Goal: Task Accomplishment & Management: Manage account settings

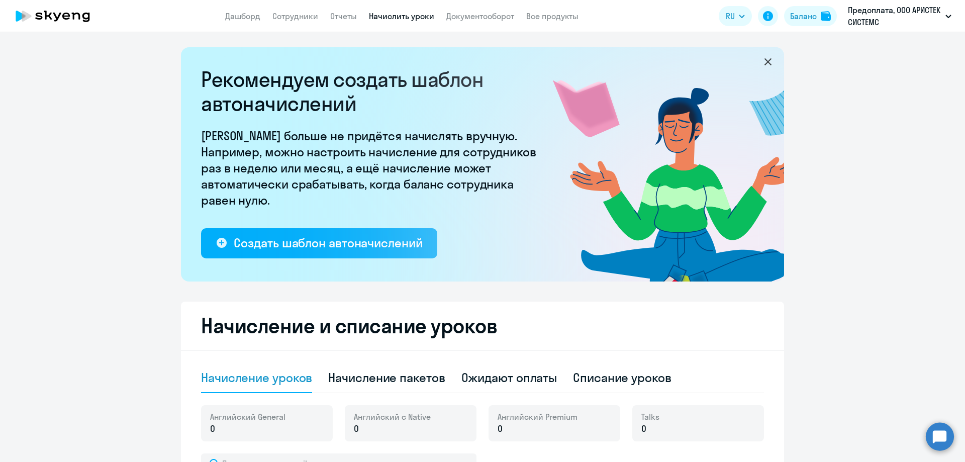
select select "10"
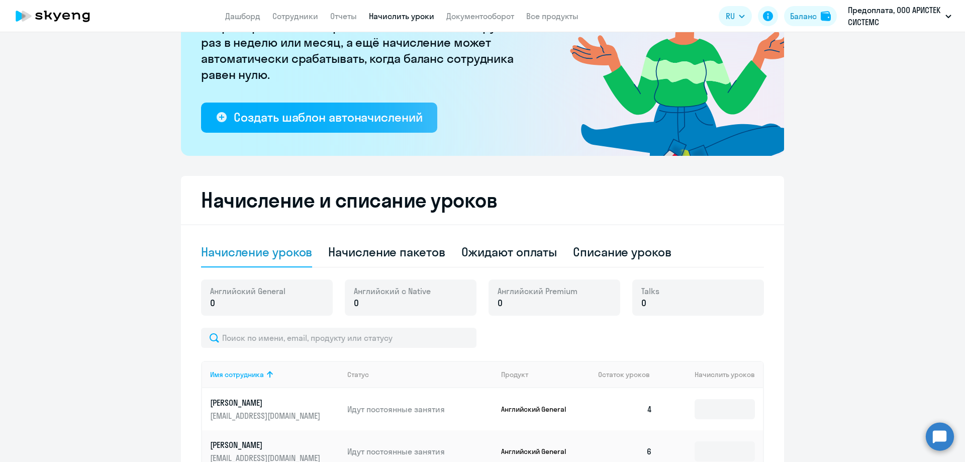
scroll to position [22, 0]
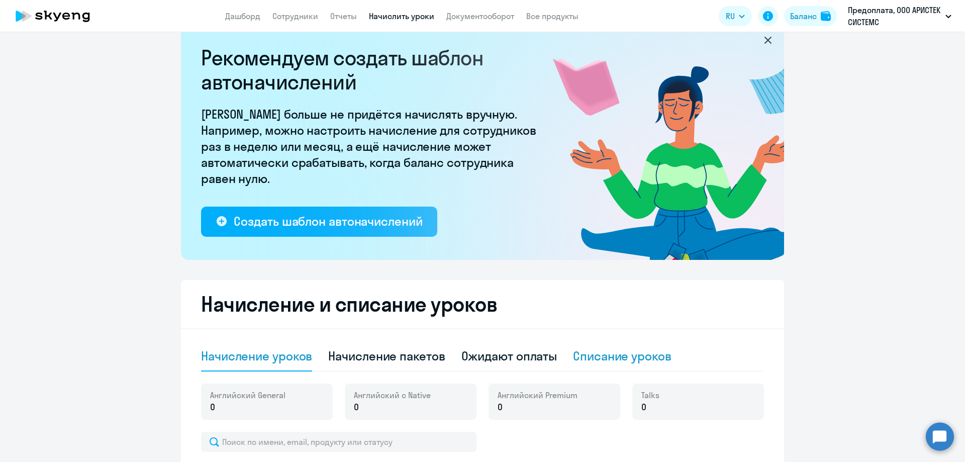
click at [607, 358] on div "Списание уроков" at bounding box center [622, 356] width 99 height 16
select select "10"
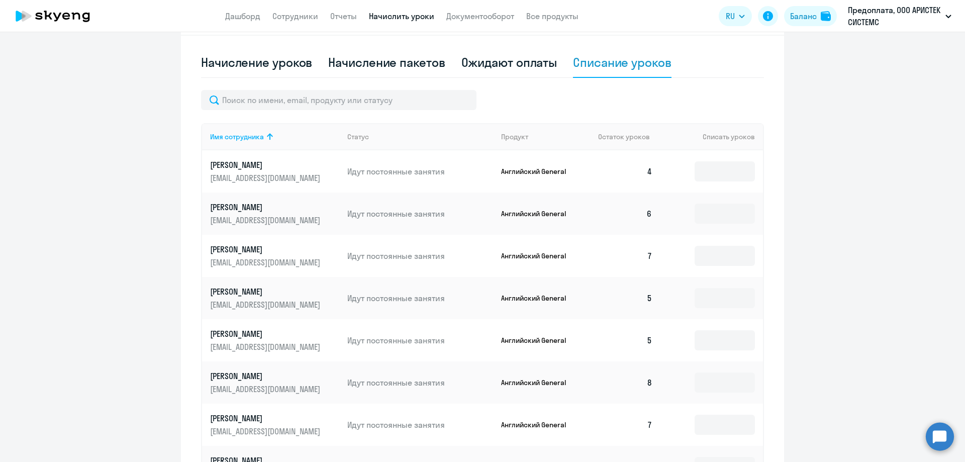
scroll to position [323, 0]
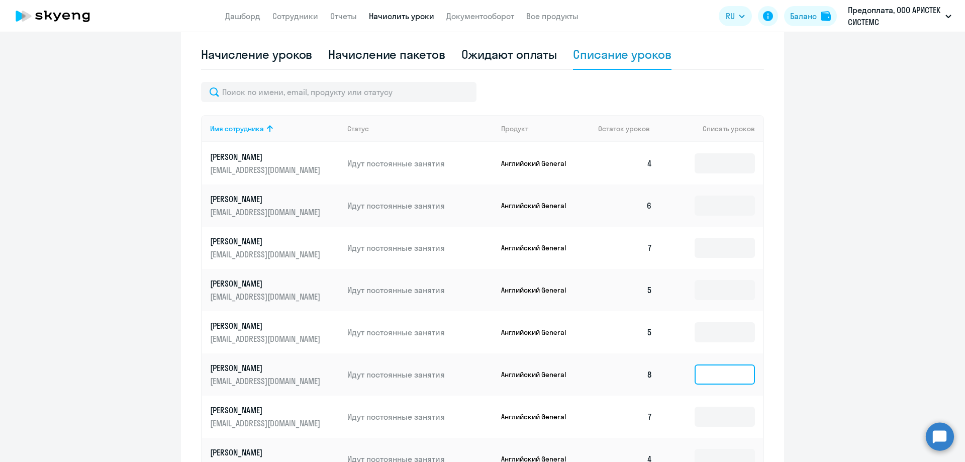
click at [732, 378] on input at bounding box center [725, 374] width 60 height 20
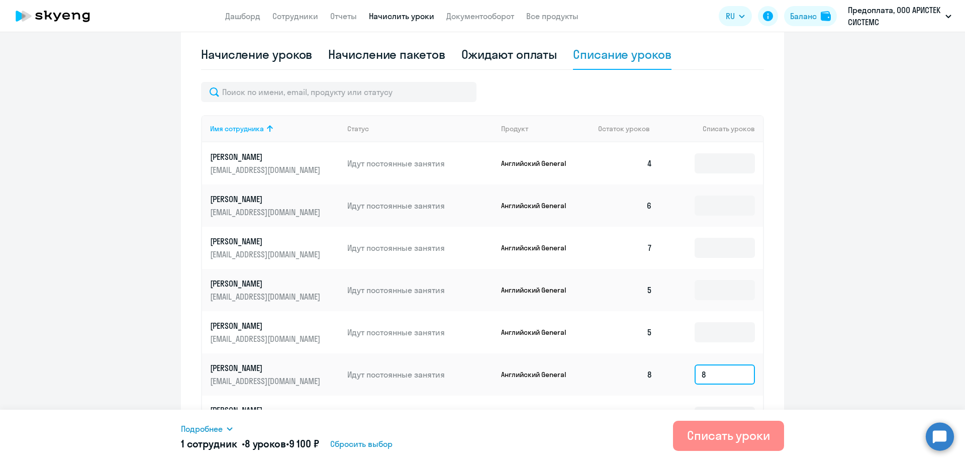
type input "8"
click at [714, 430] on div "Списать уроки" at bounding box center [728, 435] width 83 height 16
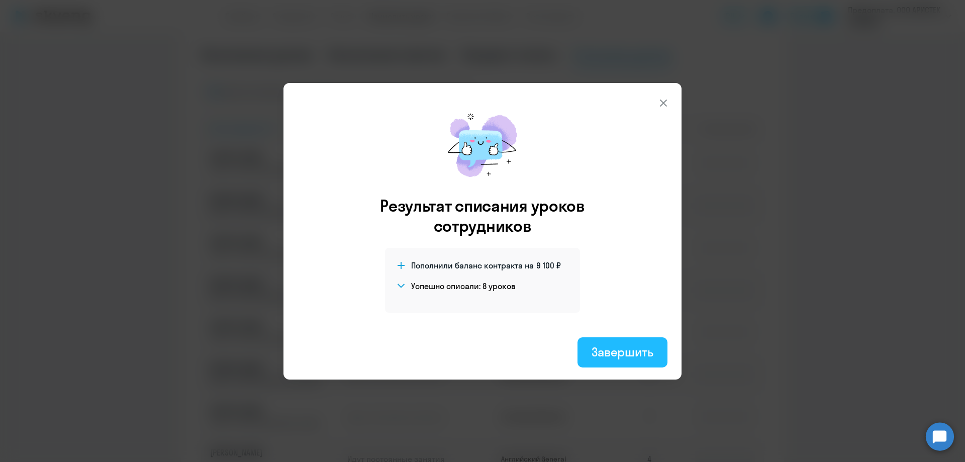
click at [621, 347] on div "Завершить" at bounding box center [623, 352] width 62 height 16
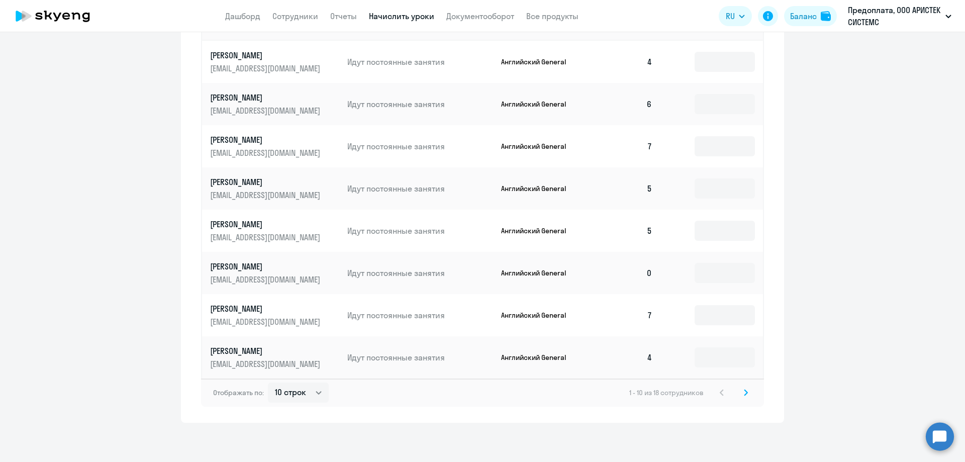
scroll to position [426, 0]
click at [740, 392] on svg-icon at bounding box center [746, 392] width 12 height 12
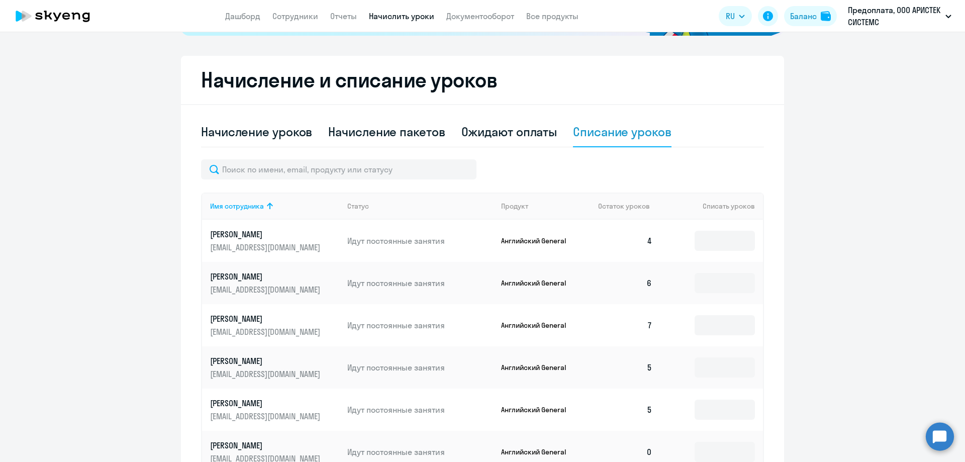
scroll to position [275, 0]
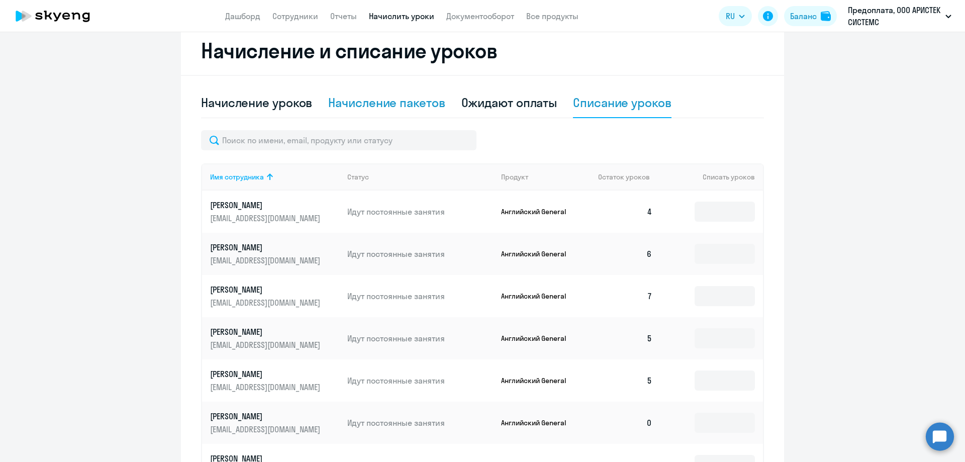
click at [353, 103] on div "Начисление пакетов" at bounding box center [386, 103] width 117 height 16
select select "10"
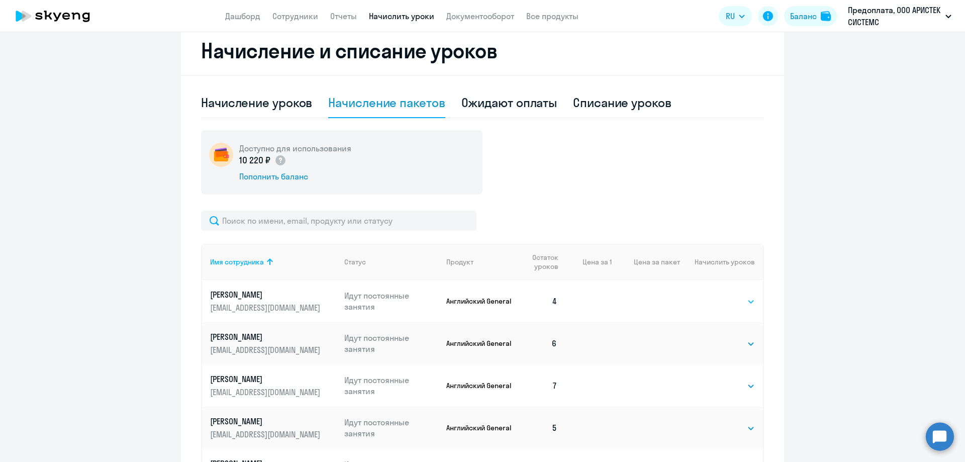
click at [715, 301] on select "Выбрать 4 8 16 32 64 96 128" at bounding box center [734, 302] width 41 height 12
select select "8"
click at [714, 296] on select "Выбрать 4 8 16 32 64 96 128" at bounding box center [734, 302] width 41 height 12
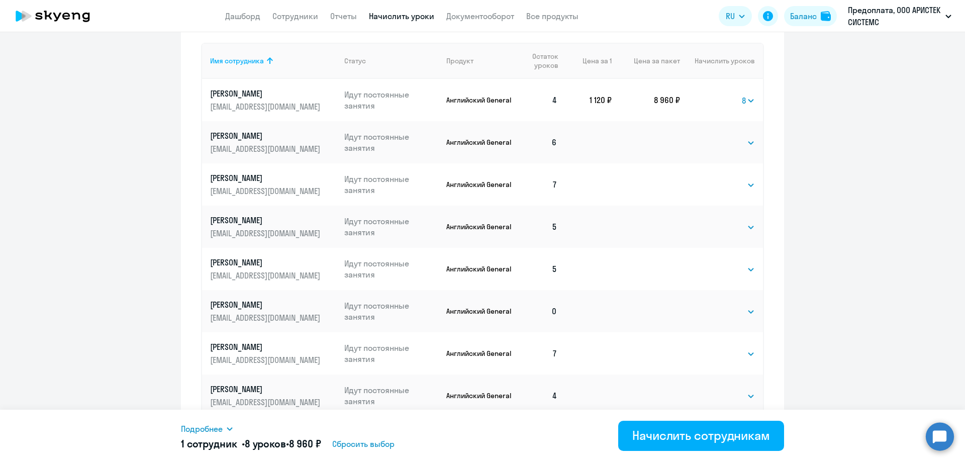
scroll to position [515, 0]
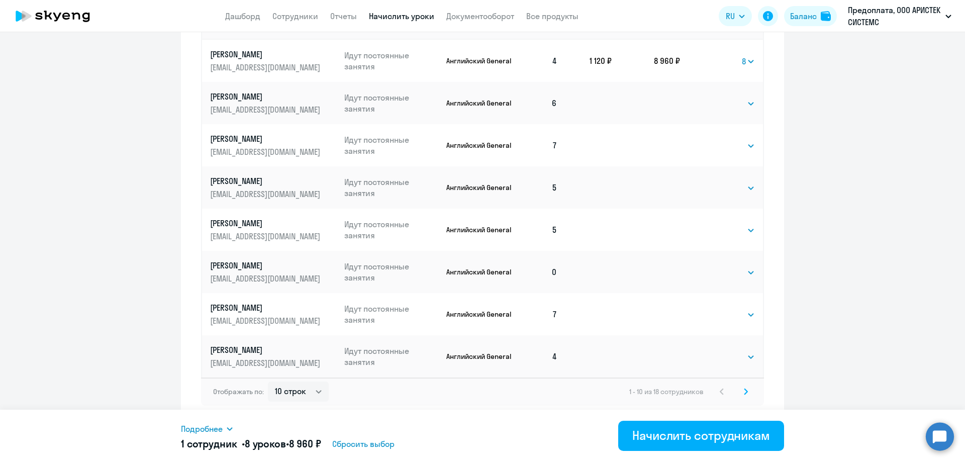
click at [744, 391] on icon at bounding box center [746, 391] width 4 height 7
click at [722, 361] on select "Выбрать 4 8 16 32 64 96 128" at bounding box center [734, 357] width 41 height 12
select select "8"
click at [714, 351] on select "Выбрать 4 8 16 32 64 96 128" at bounding box center [734, 357] width 41 height 12
click at [716, 394] on svg-icon at bounding box center [722, 392] width 12 height 12
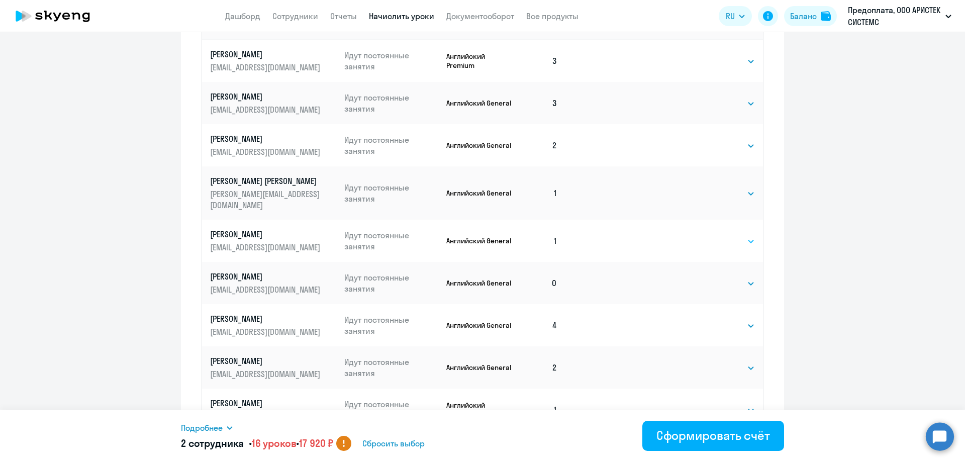
click at [734, 235] on select "Выбрать 4 8 16 32 64 96 128" at bounding box center [734, 241] width 41 height 12
select select "8"
click at [714, 235] on select "Выбрать 4 8 16 32 64 96 128" at bounding box center [734, 241] width 41 height 12
click at [723, 320] on select "Выбрать 4 8 16 32 64 96 128" at bounding box center [734, 326] width 41 height 12
select select "8"
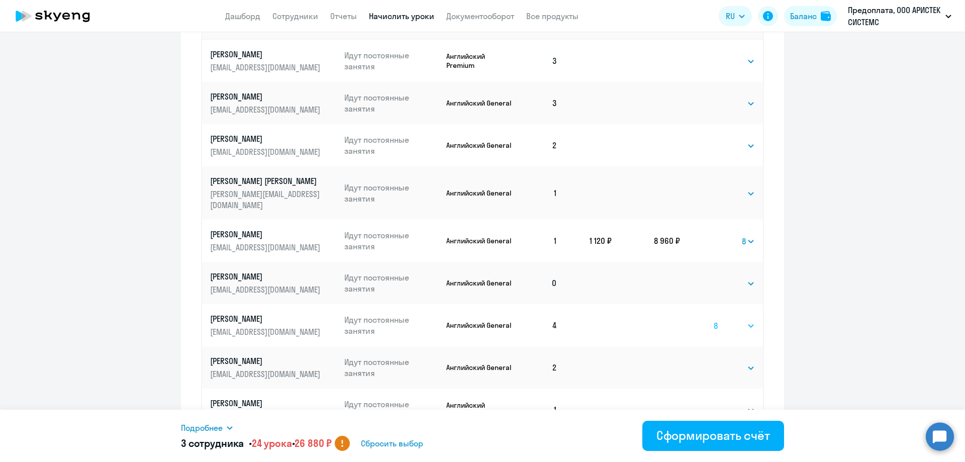
click at [714, 320] on select "Выбрать 4 8 16 32 64 96 128" at bounding box center [734, 326] width 41 height 12
click at [739, 362] on select "Выбрать 4 8 16 32 64 96 128" at bounding box center [734, 368] width 41 height 12
select select "8"
click at [714, 362] on select "Выбрать 4 8 16 32 64 96 128" at bounding box center [734, 368] width 41 height 12
click at [735, 404] on select "Выбрать 4 8 16 32 64 96 128" at bounding box center [734, 410] width 41 height 12
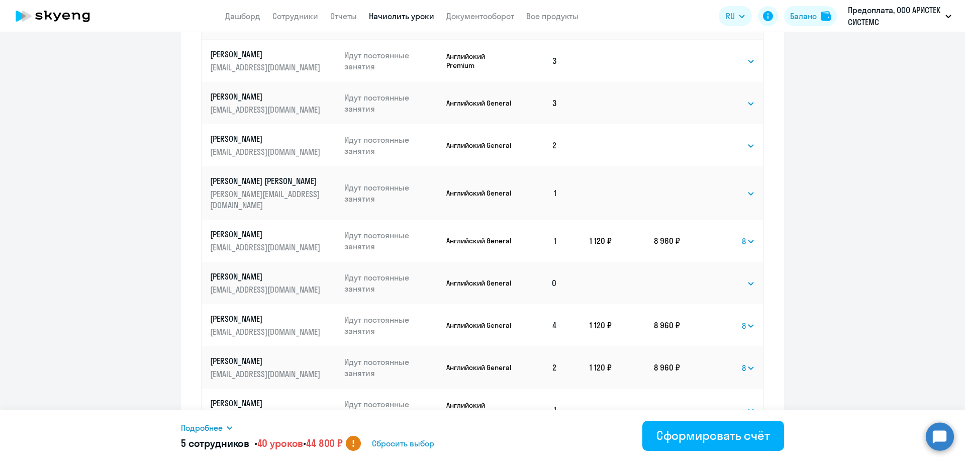
select select "8"
click at [714, 404] on select "Выбрать 4 8 16 32 64 96 128" at bounding box center [734, 410] width 41 height 12
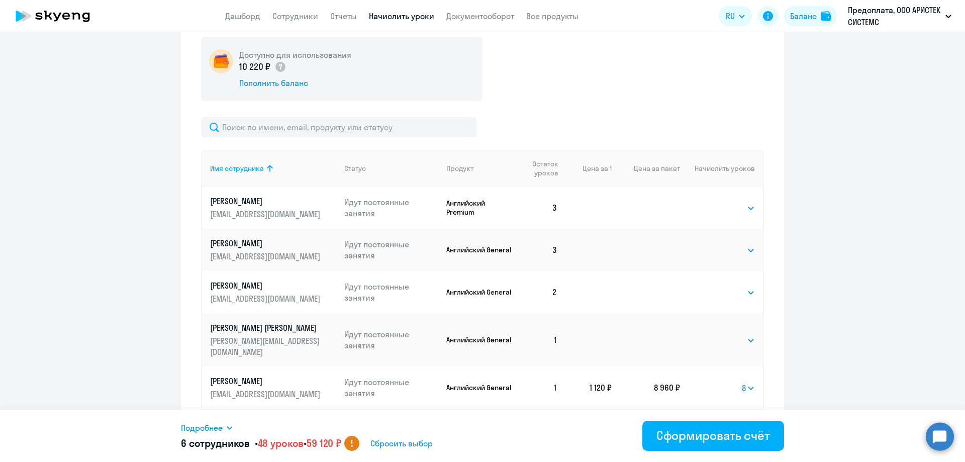
scroll to position [348, 0]
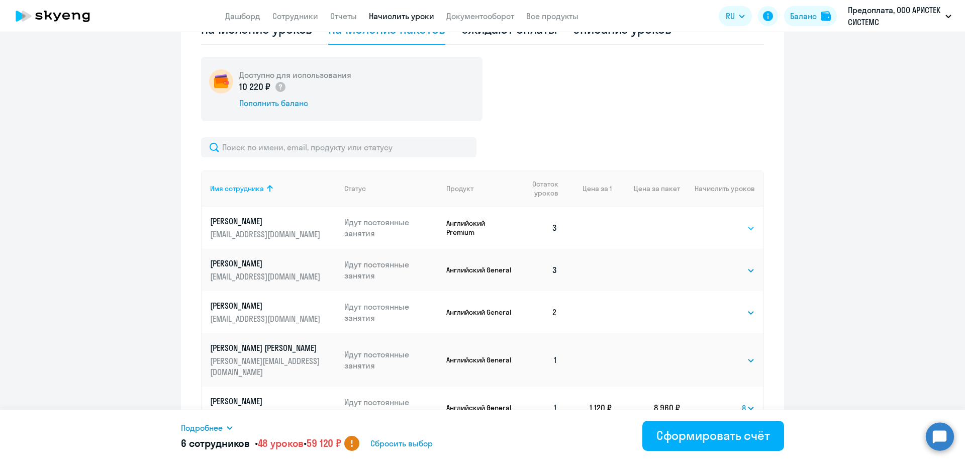
click at [728, 230] on select "Выбрать 4 8 16 32 64 96 128" at bounding box center [734, 228] width 41 height 12
select select "8"
click at [714, 222] on select "Выбрать 4 8 16 32 64 96 128" at bounding box center [734, 228] width 41 height 12
click at [724, 266] on select "Выбрать 4 8 16 32 64 96 128" at bounding box center [734, 270] width 41 height 12
select select "8"
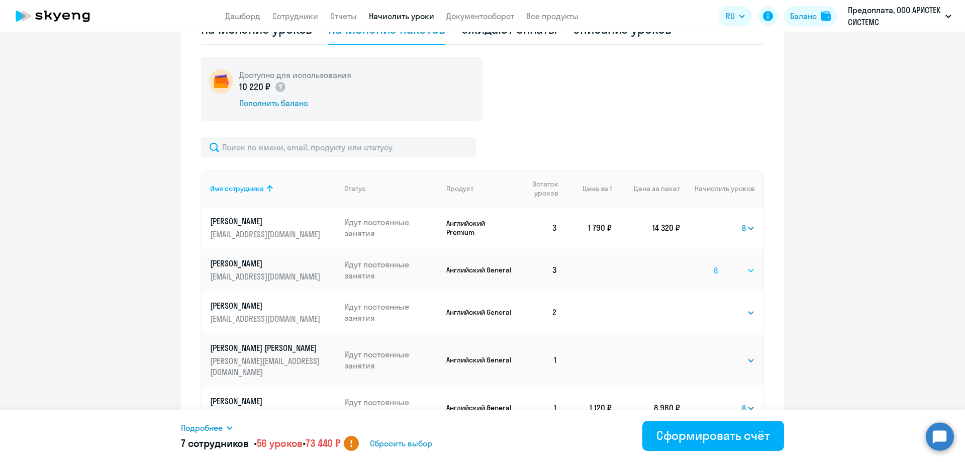
click at [714, 264] on select "Выбрать 4 8 16 32 64 96 128" at bounding box center [734, 270] width 41 height 12
click at [717, 309] on select "Выбрать 4 8 16 32 64 96 128" at bounding box center [734, 313] width 41 height 12
select select "8"
click at [714, 307] on select "Выбрать 4 8 16 32 64 96 128" at bounding box center [734, 313] width 41 height 12
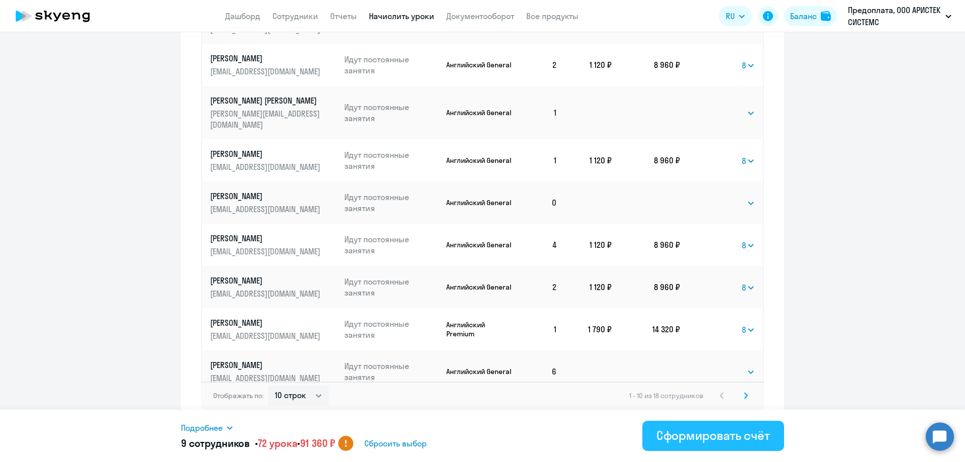
scroll to position [600, 0]
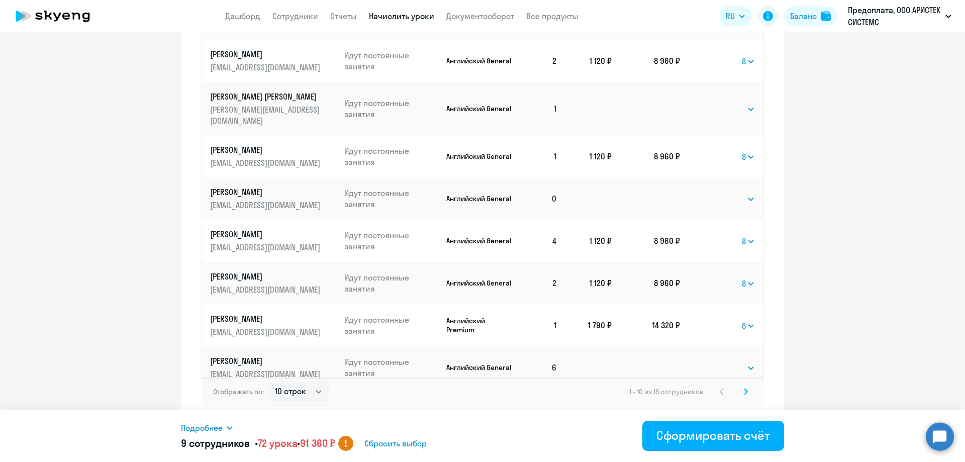
click at [745, 391] on icon at bounding box center [746, 392] width 3 height 6
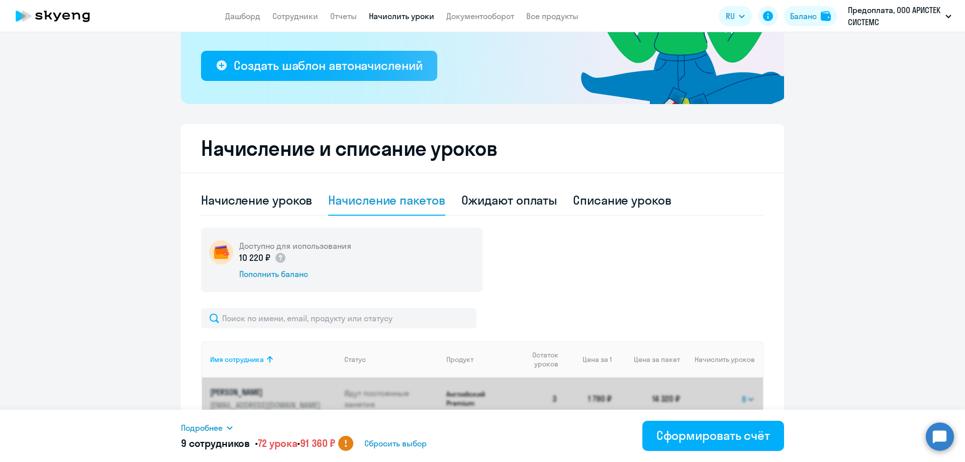
select select "8"
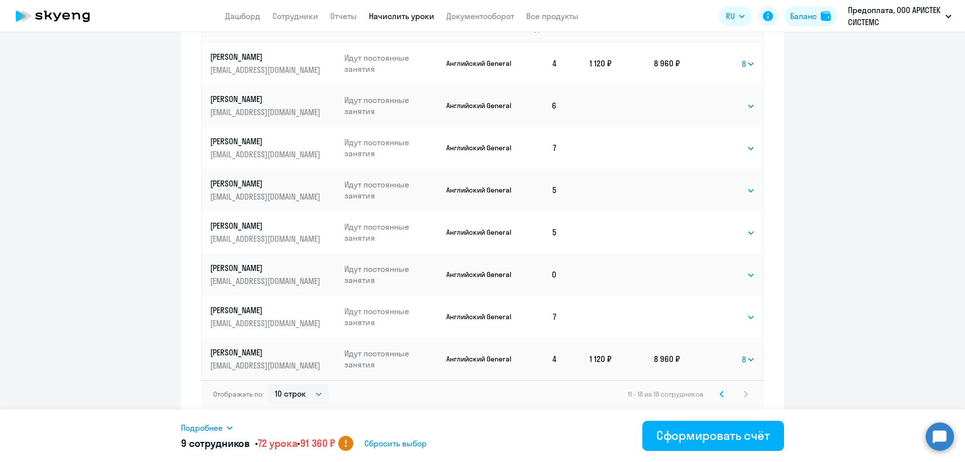
scroll to position [515, 0]
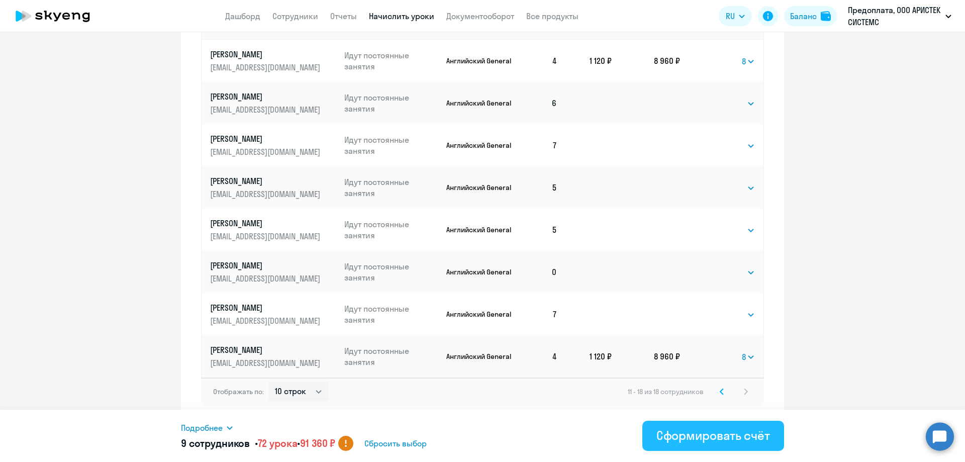
click at [701, 437] on div "Сформировать счёт" at bounding box center [714, 435] width 114 height 16
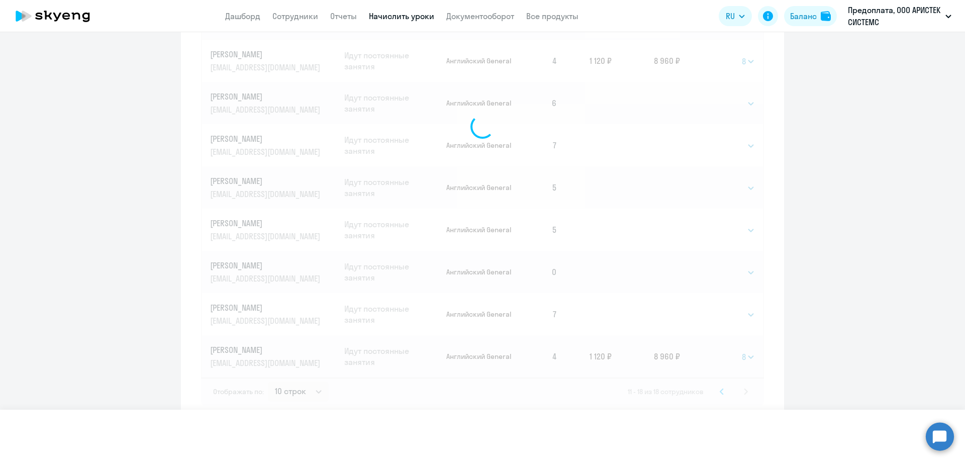
select select
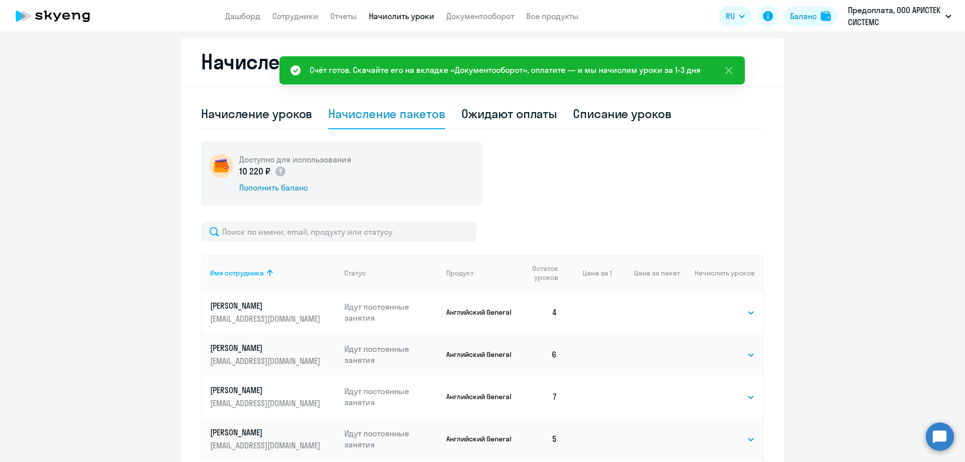
scroll to position [63, 0]
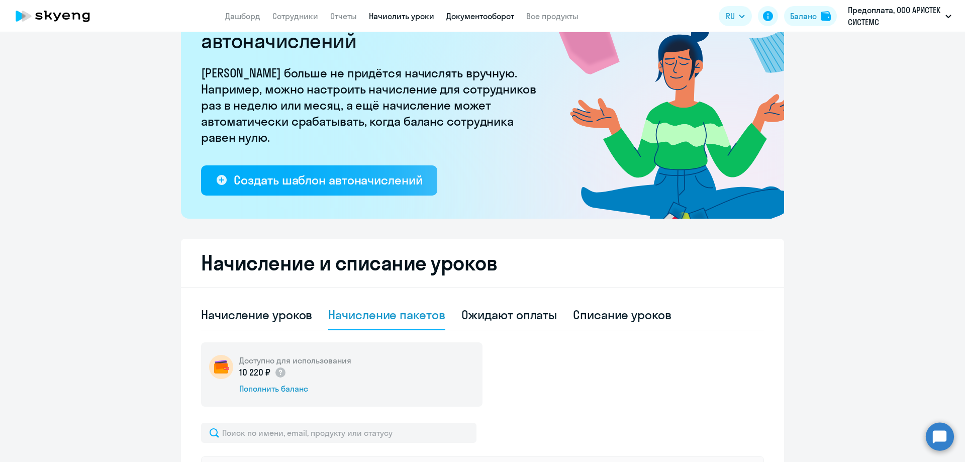
click at [499, 16] on link "Документооборот" at bounding box center [480, 16] width 68 height 10
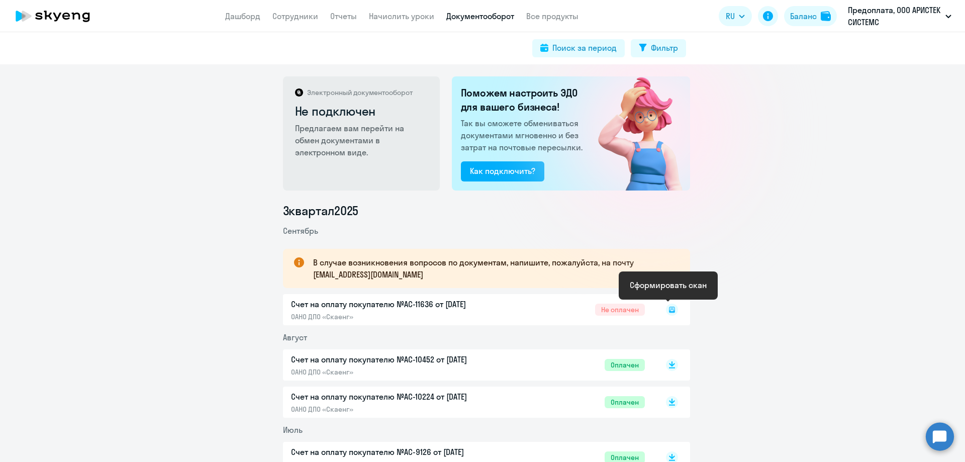
click at [670, 309] on icon at bounding box center [672, 309] width 4 height 1
click at [669, 310] on icon at bounding box center [672, 307] width 6 height 5
click at [278, 17] on link "Сотрудники" at bounding box center [295, 16] width 46 height 10
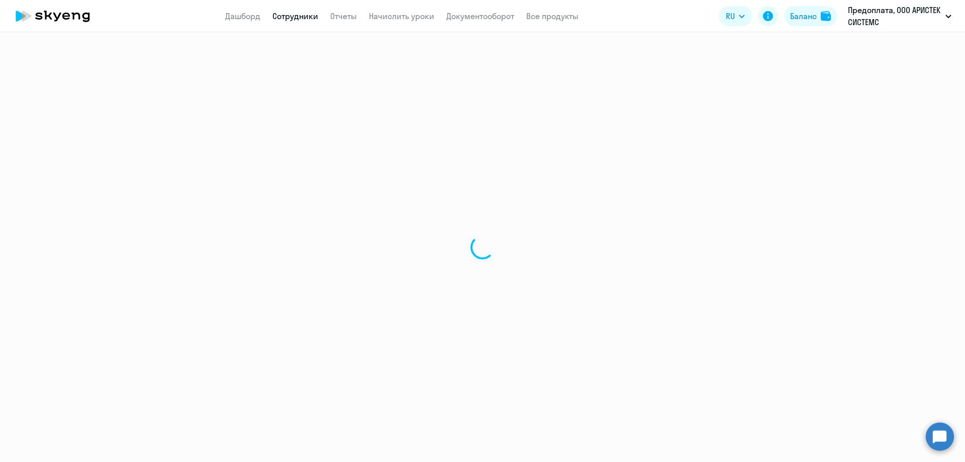
select select "30"
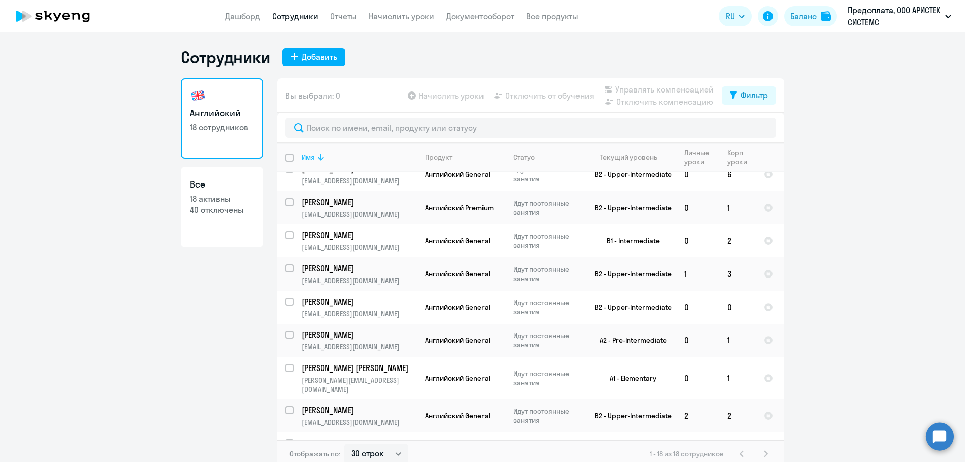
scroll to position [302, 0]
